Goal: Information Seeking & Learning: Find specific fact

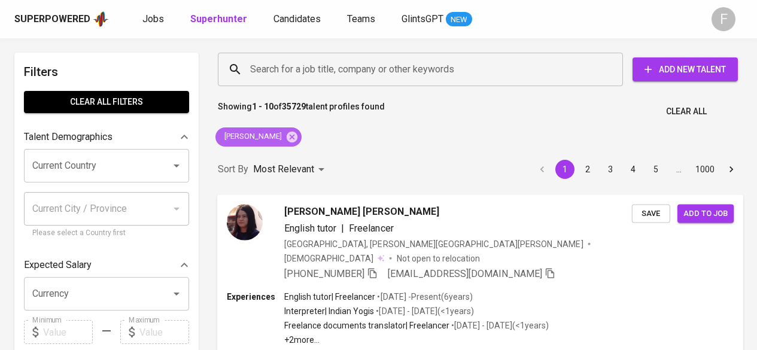
drag, startPoint x: 0, startPoint y: 0, endPoint x: 394, endPoint y: 306, distance: 498.7
click at [298, 132] on icon at bounding box center [291, 136] width 13 height 13
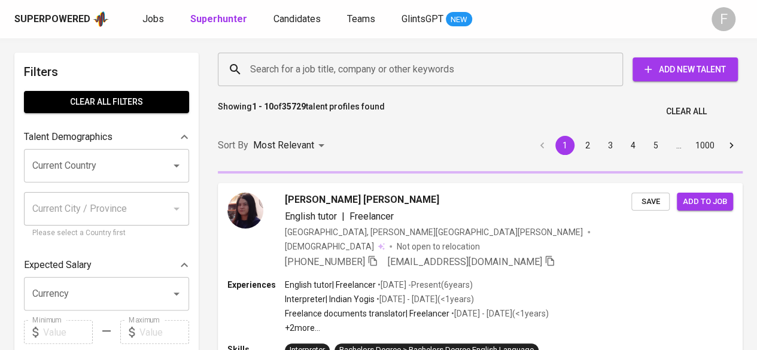
click at [425, 108] on div "Showing 1 - 10 of 35729 talent profiles found Clear All" at bounding box center [480, 107] width 539 height 29
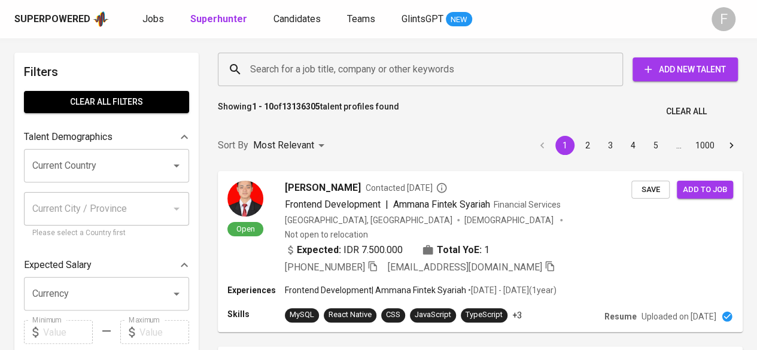
click at [491, 155] on div "Sort By Most Relevant MOST_RELEVANT 1 2 3 4 5 … 1000" at bounding box center [480, 145] width 539 height 36
click at [274, 83] on div "Search for a job title, company or other keywords" at bounding box center [420, 69] width 405 height 33
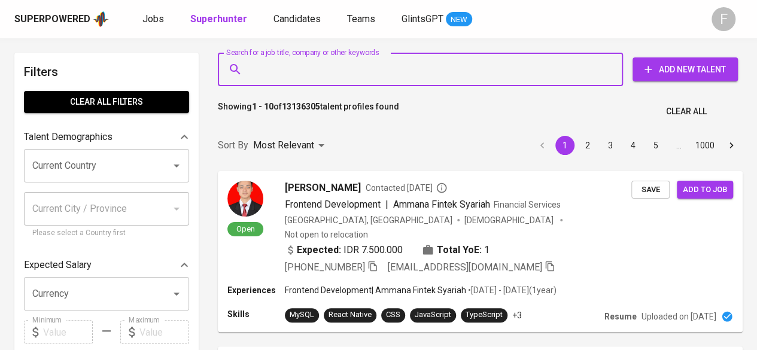
paste input "[PHONE_NUMBER]"
type input "[PHONE_NUMBER]"
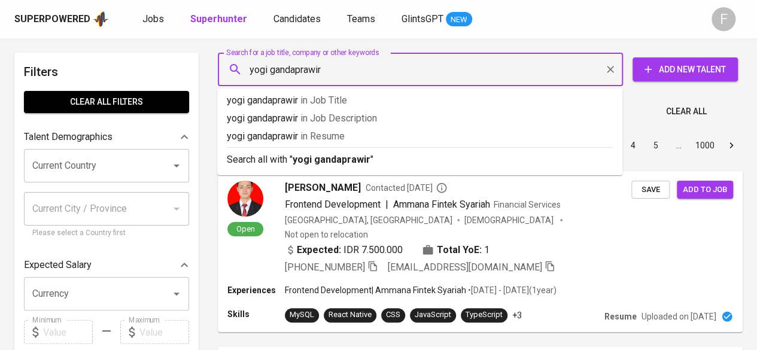
type input "yogi gandaprawira"
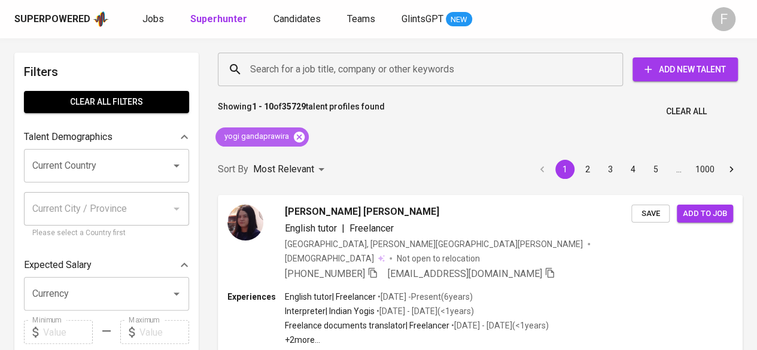
click at [302, 135] on icon at bounding box center [299, 136] width 11 height 11
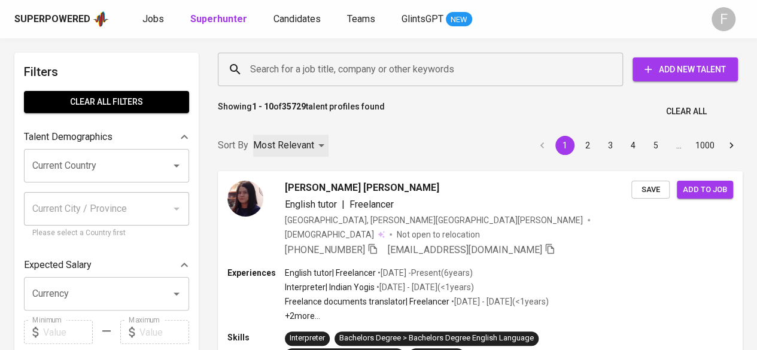
click at [300, 139] on p "Most Relevant" at bounding box center [283, 145] width 61 height 14
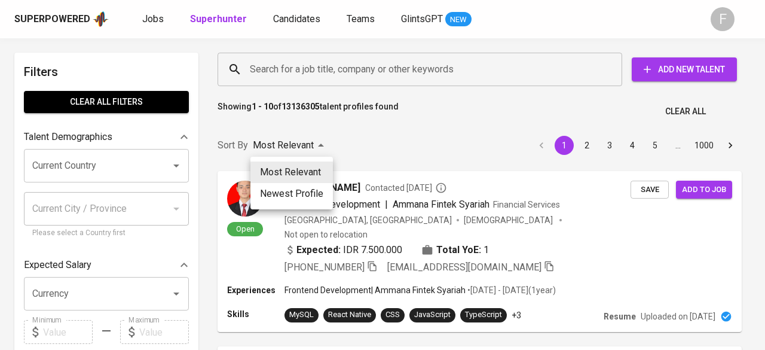
click at [330, 63] on div at bounding box center [382, 175] width 765 height 350
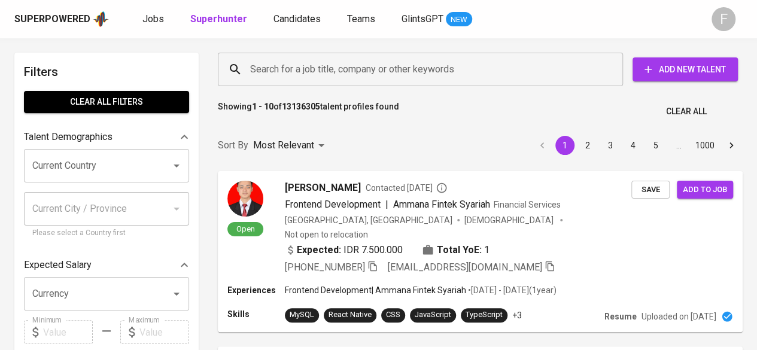
click at [325, 71] on input "Search for a job title, company or other keywords" at bounding box center [423, 69] width 352 height 23
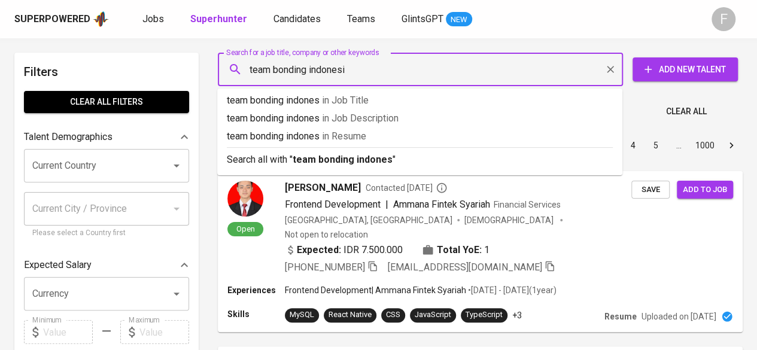
type input "team bonding indonesia"
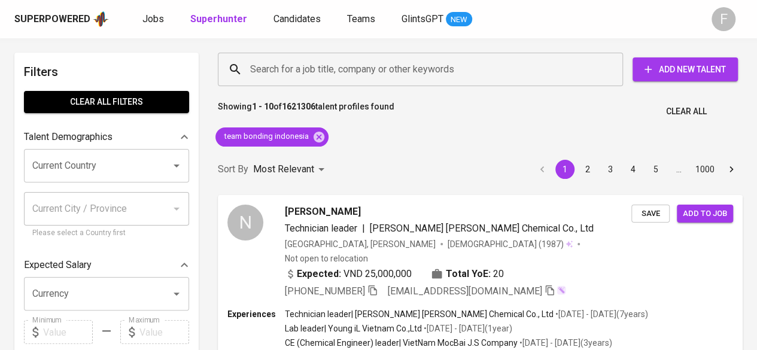
click at [456, 115] on div "Showing 1 - 10 of 1621306 talent profiles found Clear All" at bounding box center [480, 107] width 539 height 29
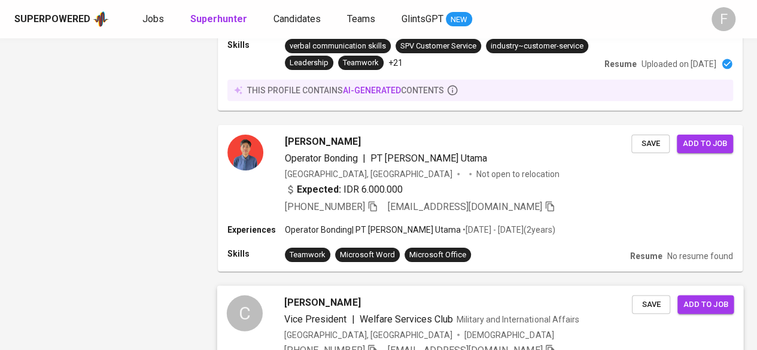
scroll to position [2154, 0]
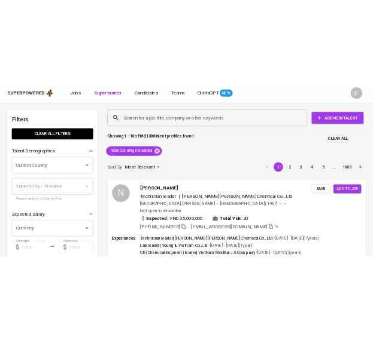
scroll to position [2154, 0]
